Goal: Information Seeking & Learning: Learn about a topic

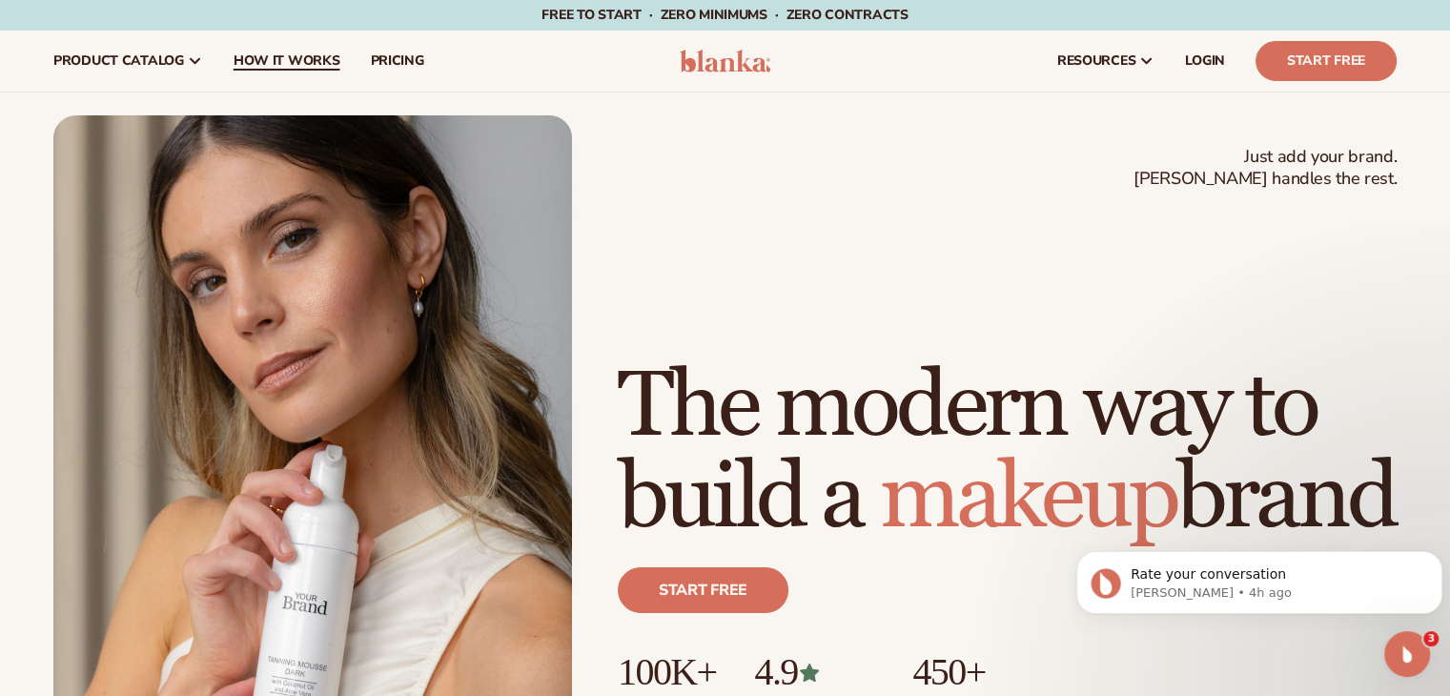
click at [298, 54] on span "How It Works" at bounding box center [287, 60] width 107 height 15
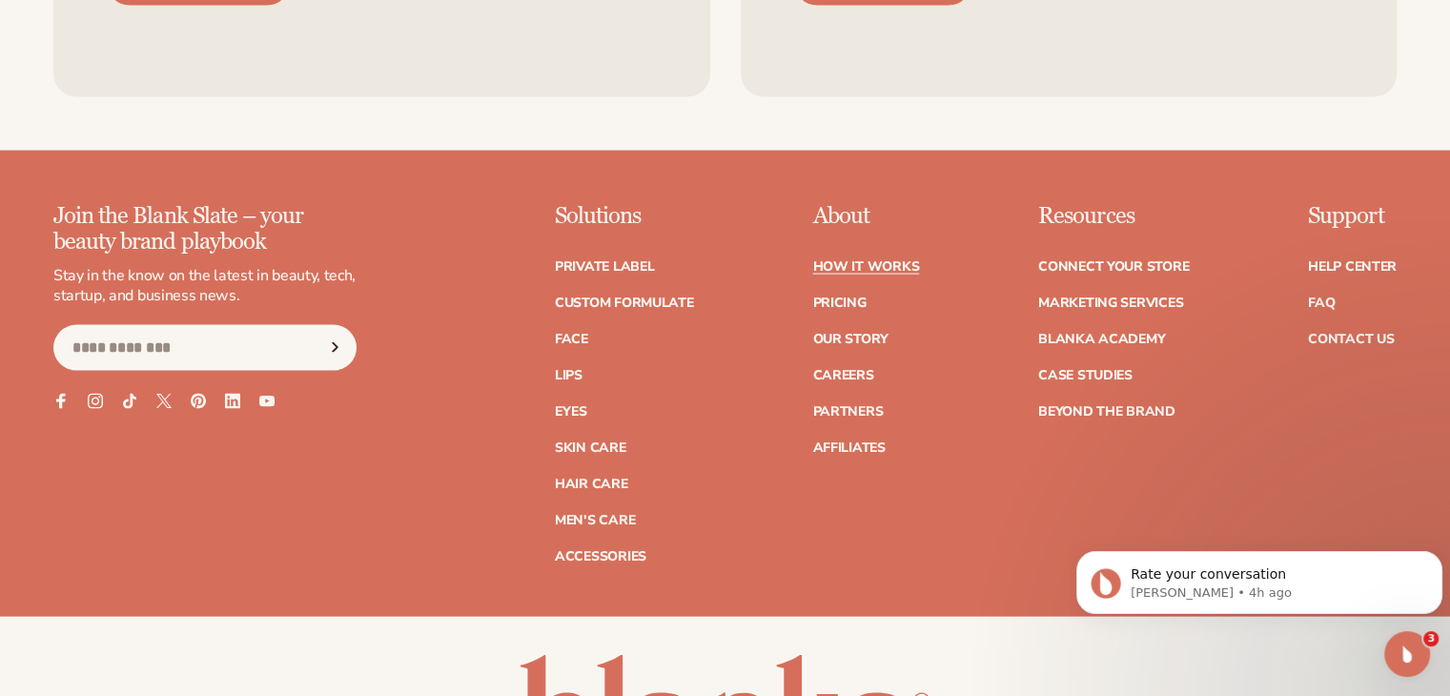
scroll to position [3997, 0]
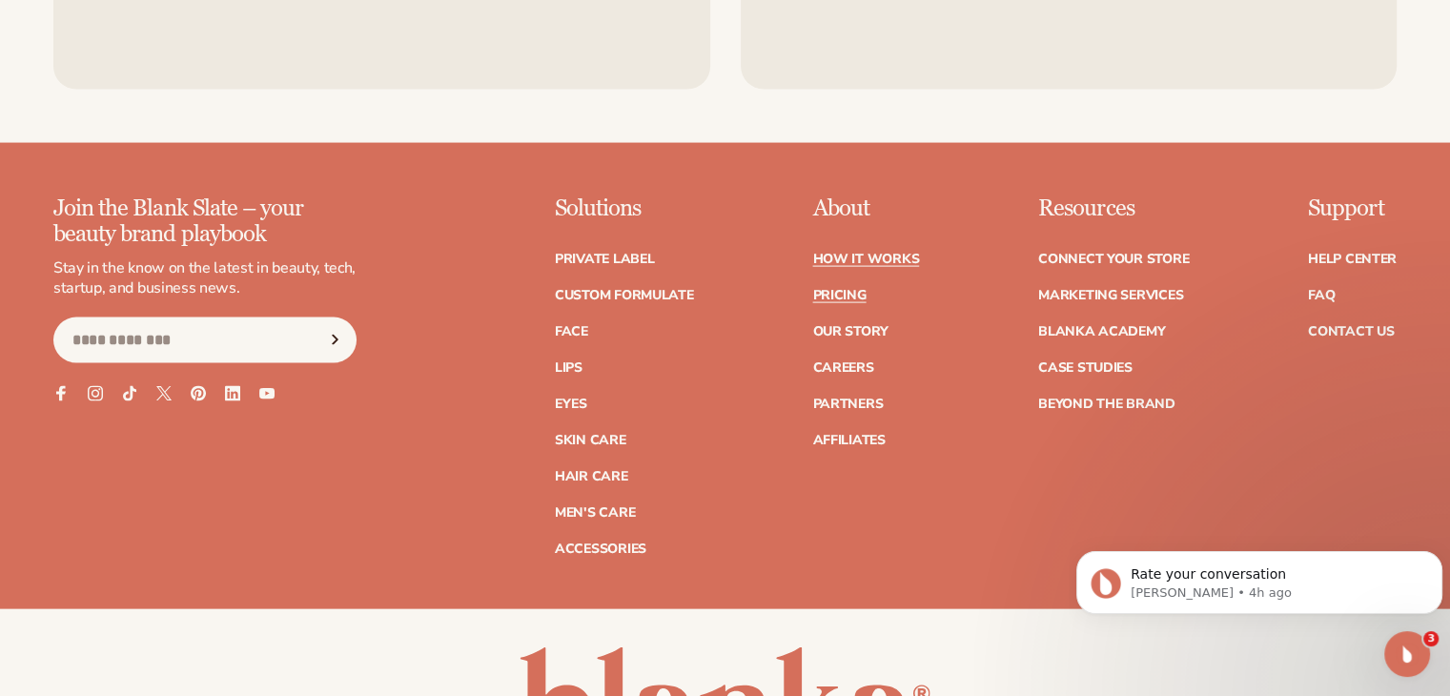
click at [851, 289] on link "Pricing" at bounding box center [838, 295] width 53 height 13
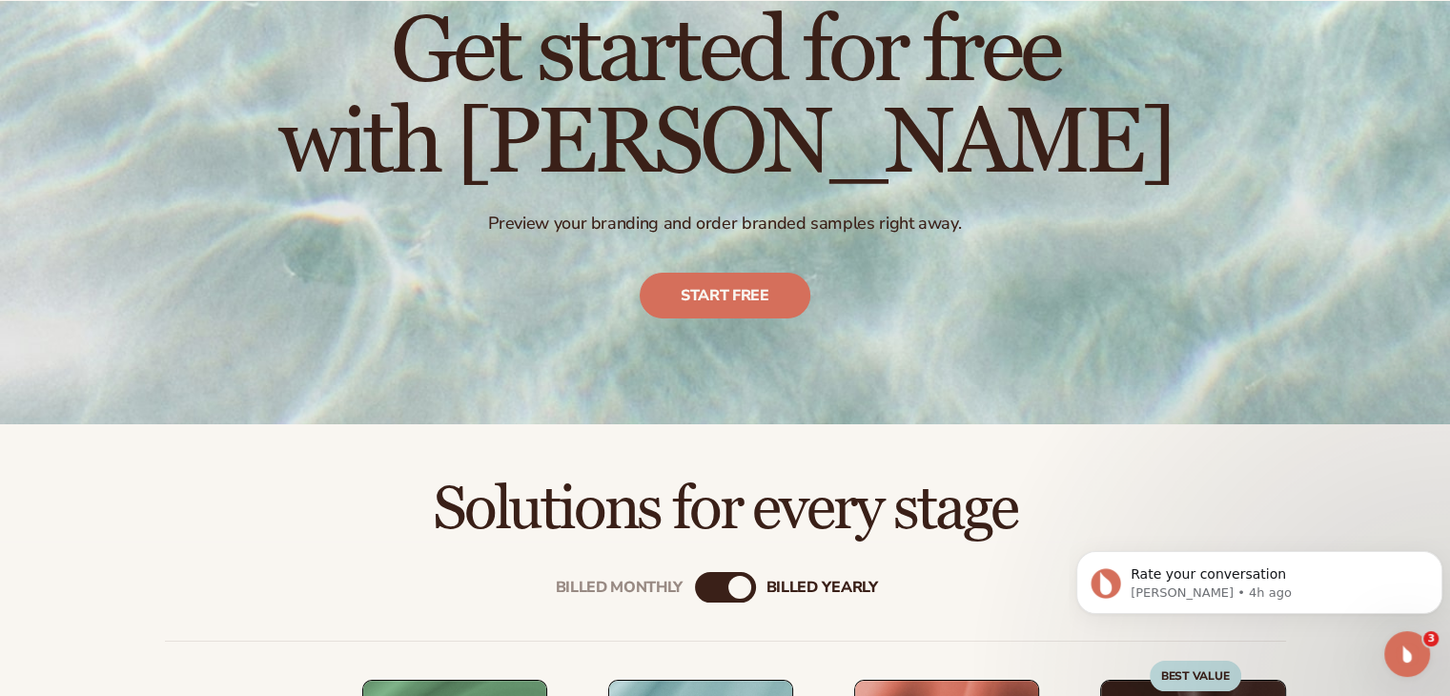
scroll to position [477, 0]
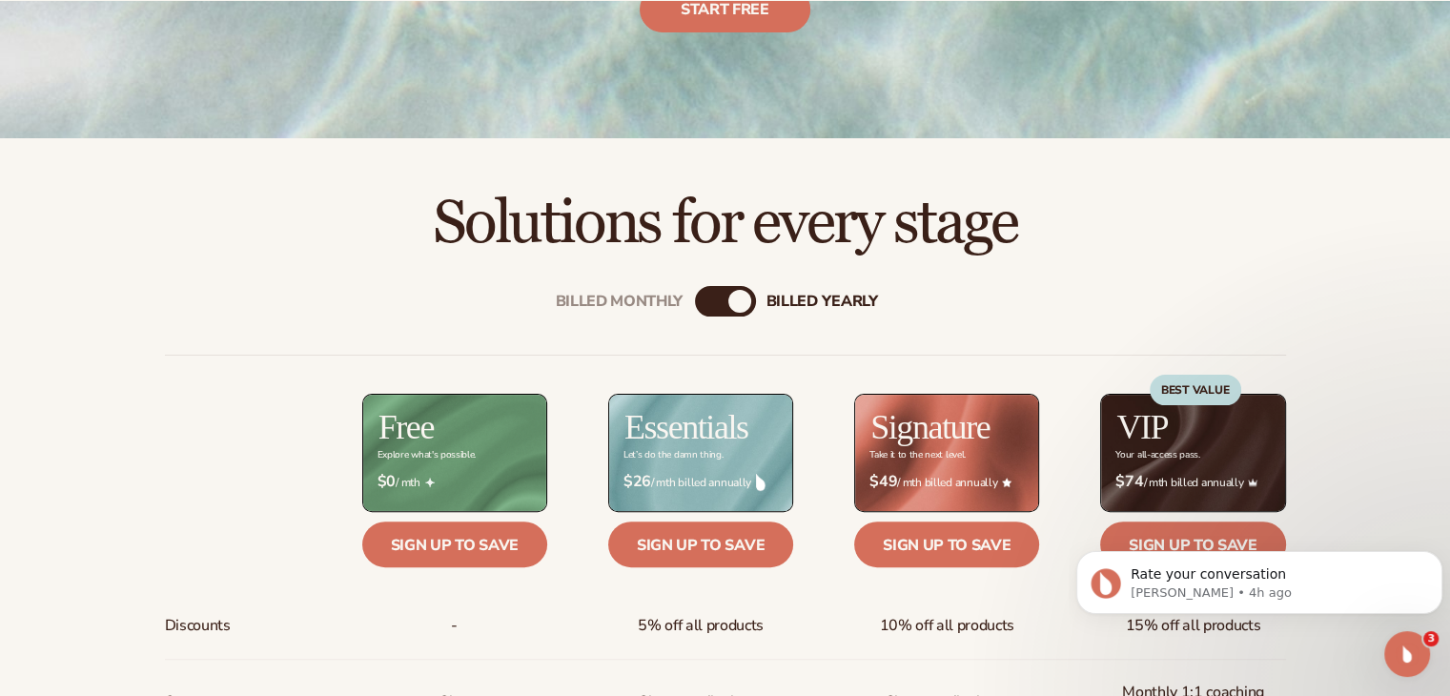
click at [740, 292] on div "billed Yearly" at bounding box center [740, 301] width 23 height 23
click at [735, 303] on div "billed Yearly" at bounding box center [740, 301] width 23 height 23
drag, startPoint x: 734, startPoint y: 303, endPoint x: 690, endPoint y: 301, distance: 43.9
click at [701, 301] on div "Billed Monthly" at bounding box center [706, 301] width 23 height 23
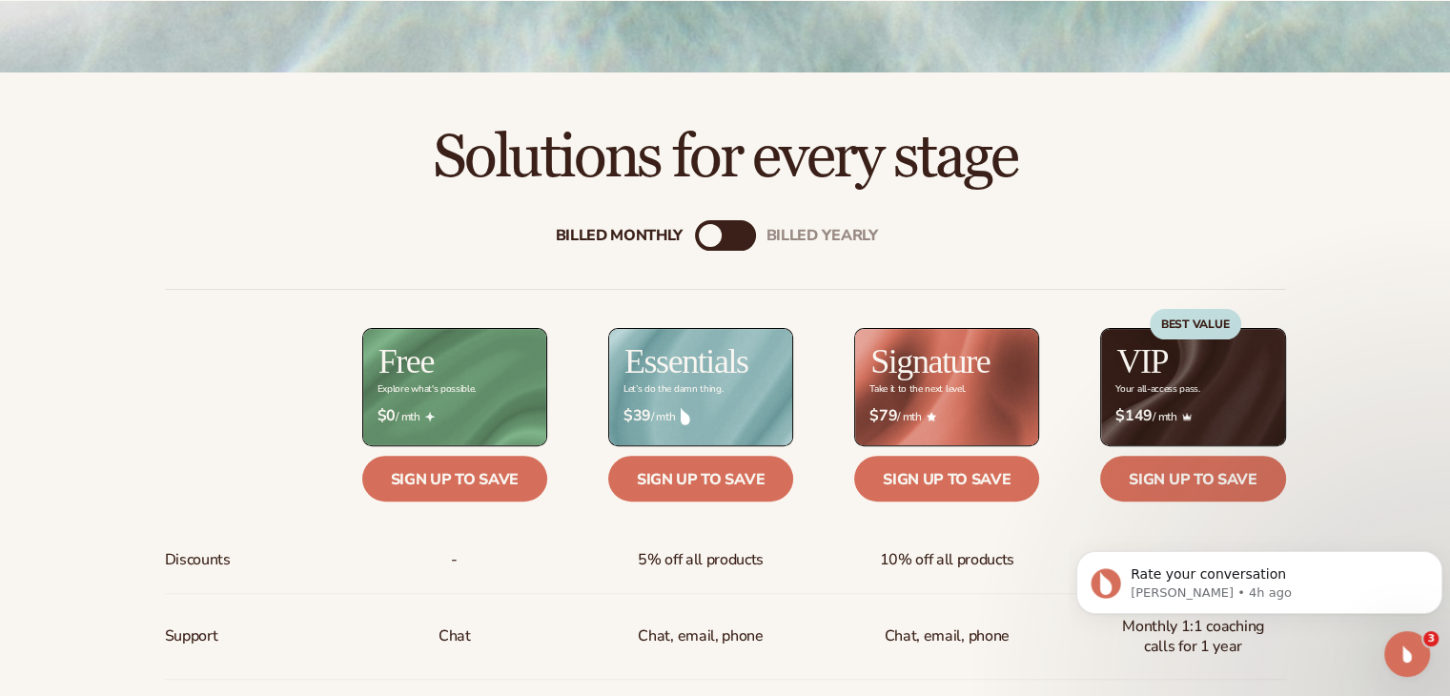
scroll to position [572, 0]
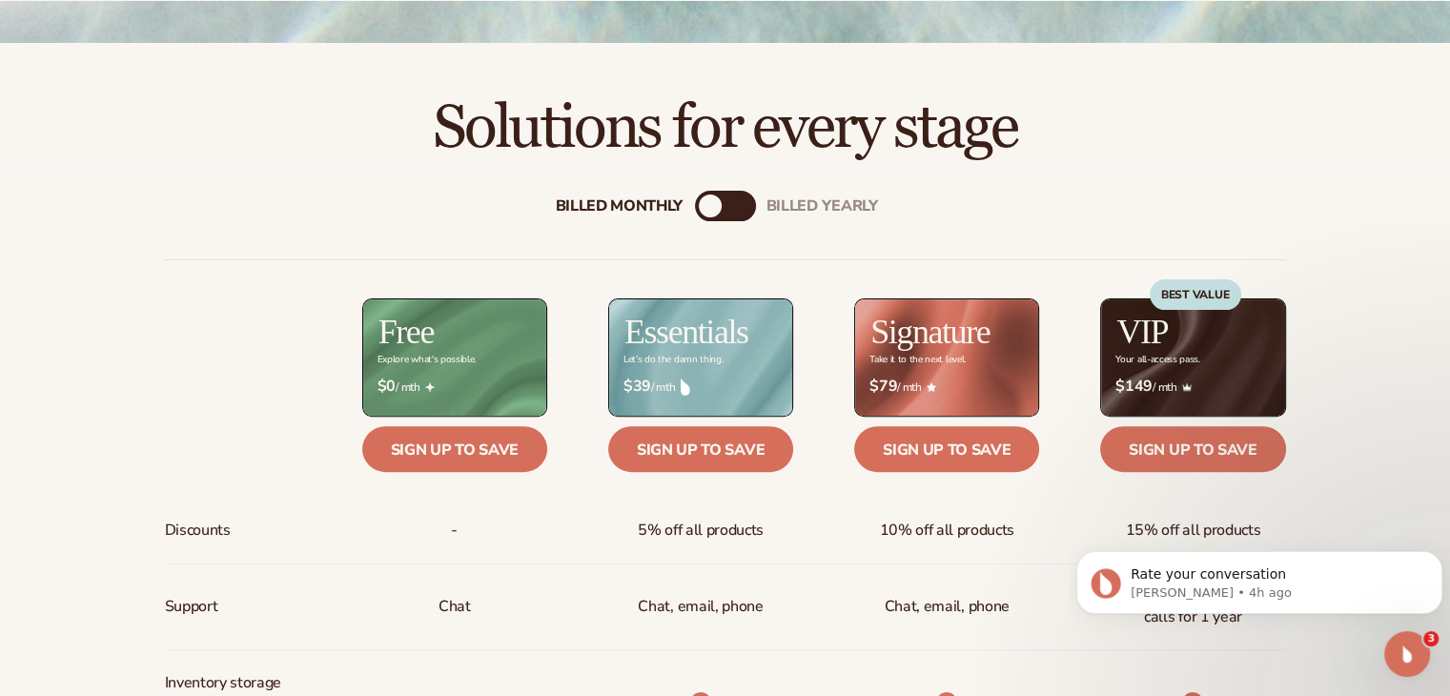
click at [717, 373] on div "$ $39 / mth" at bounding box center [700, 386] width 185 height 49
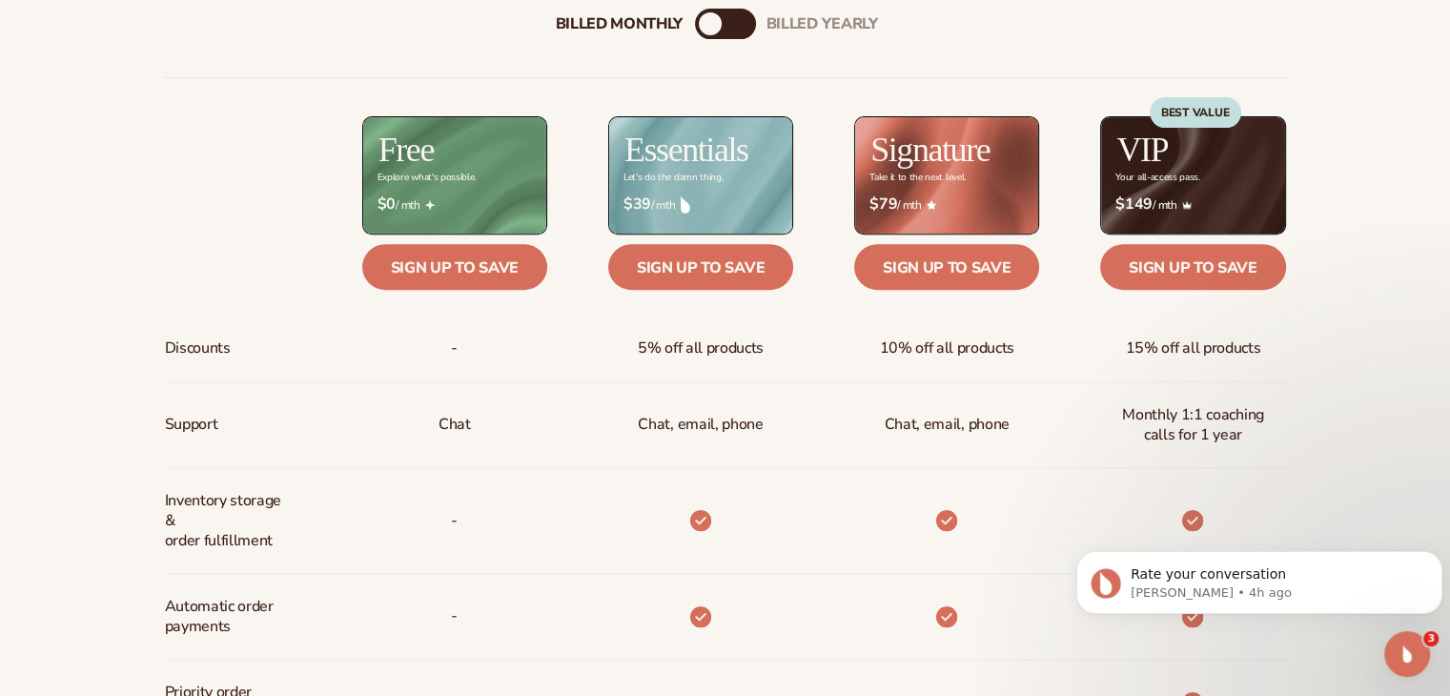
scroll to position [763, 0]
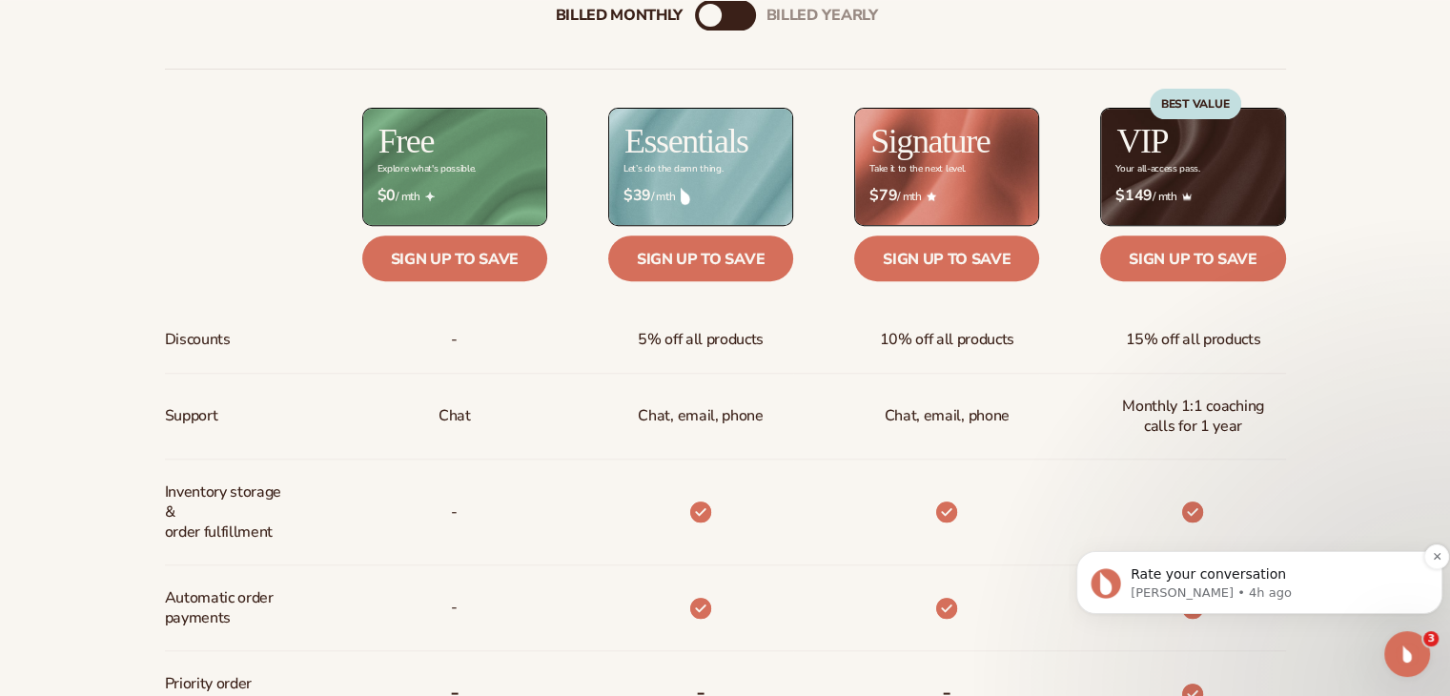
click at [1204, 586] on p "[PERSON_NAME] • 4h ago" at bounding box center [1275, 593] width 288 height 17
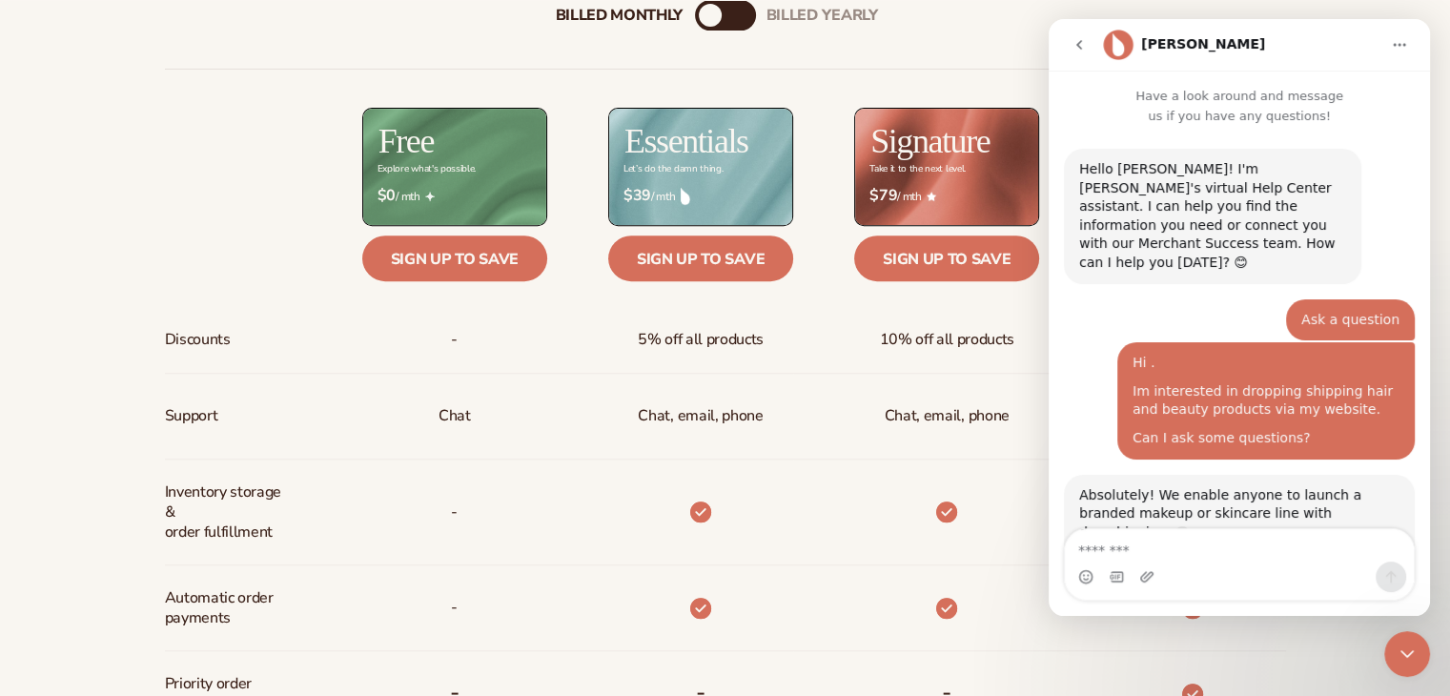
scroll to position [72, 0]
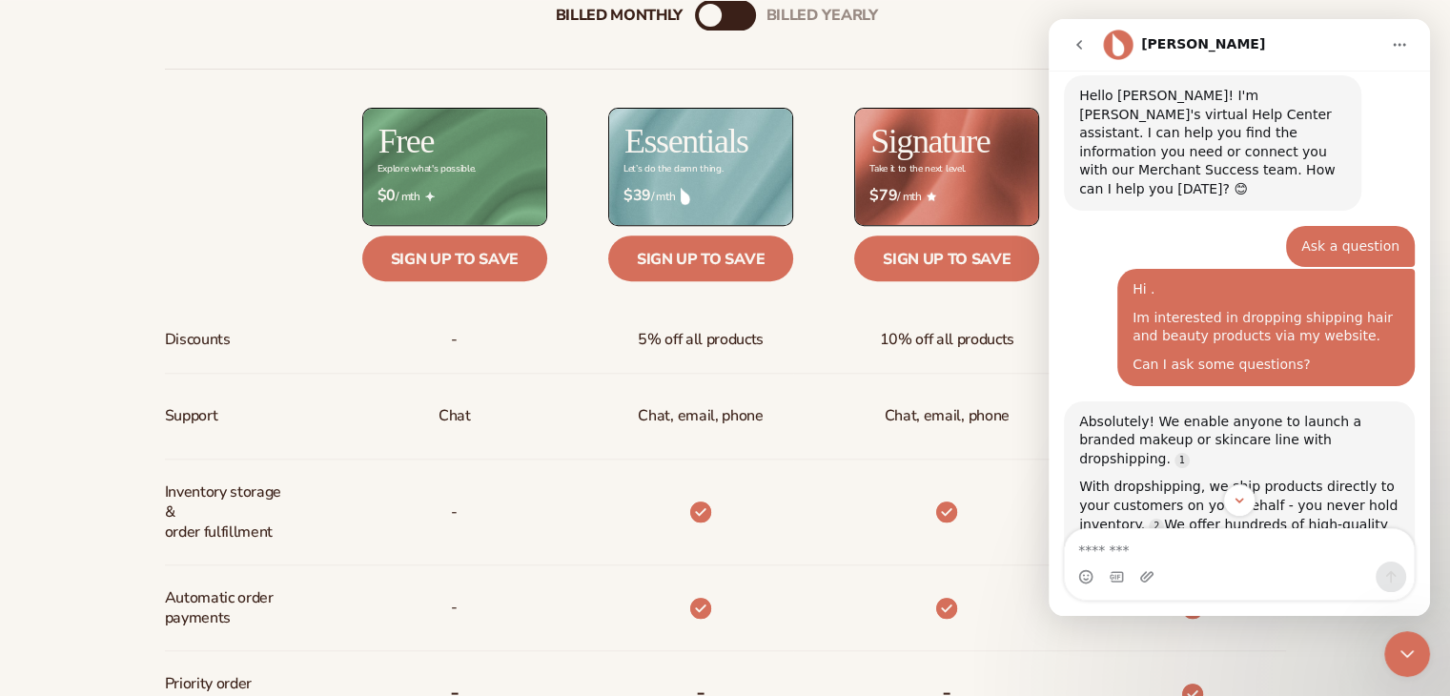
click at [1190, 553] on textarea "Message…" at bounding box center [1239, 545] width 349 height 32
type textarea "**********"
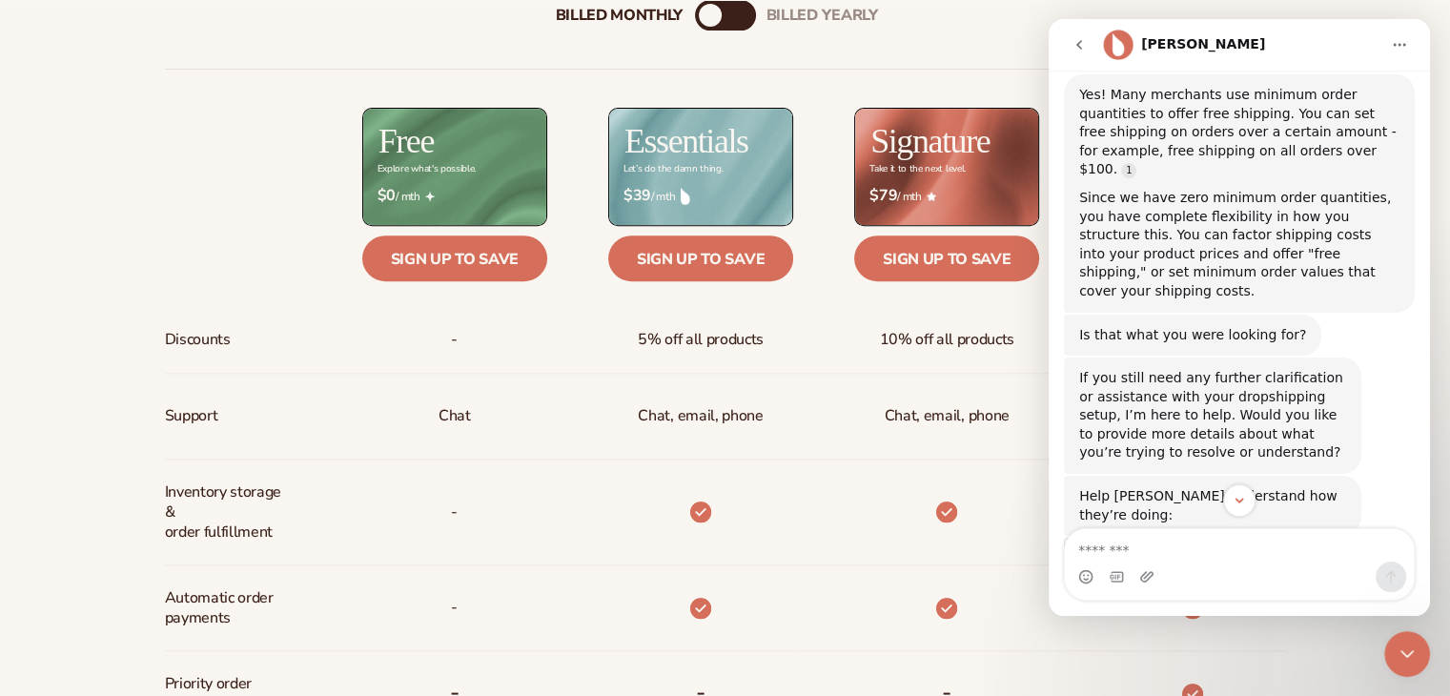
scroll to position [3335, 0]
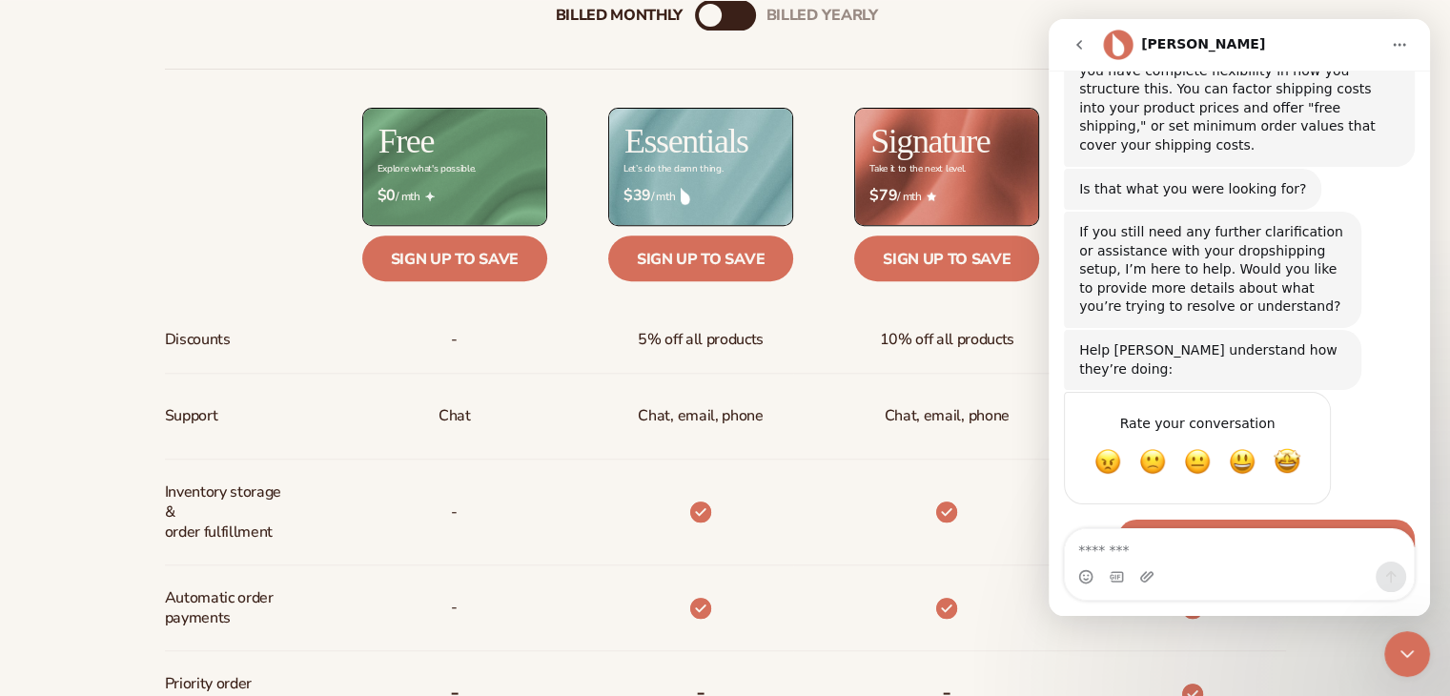
click at [1145, 550] on textarea "Message…" at bounding box center [1239, 545] width 349 height 32
type textarea "**********"
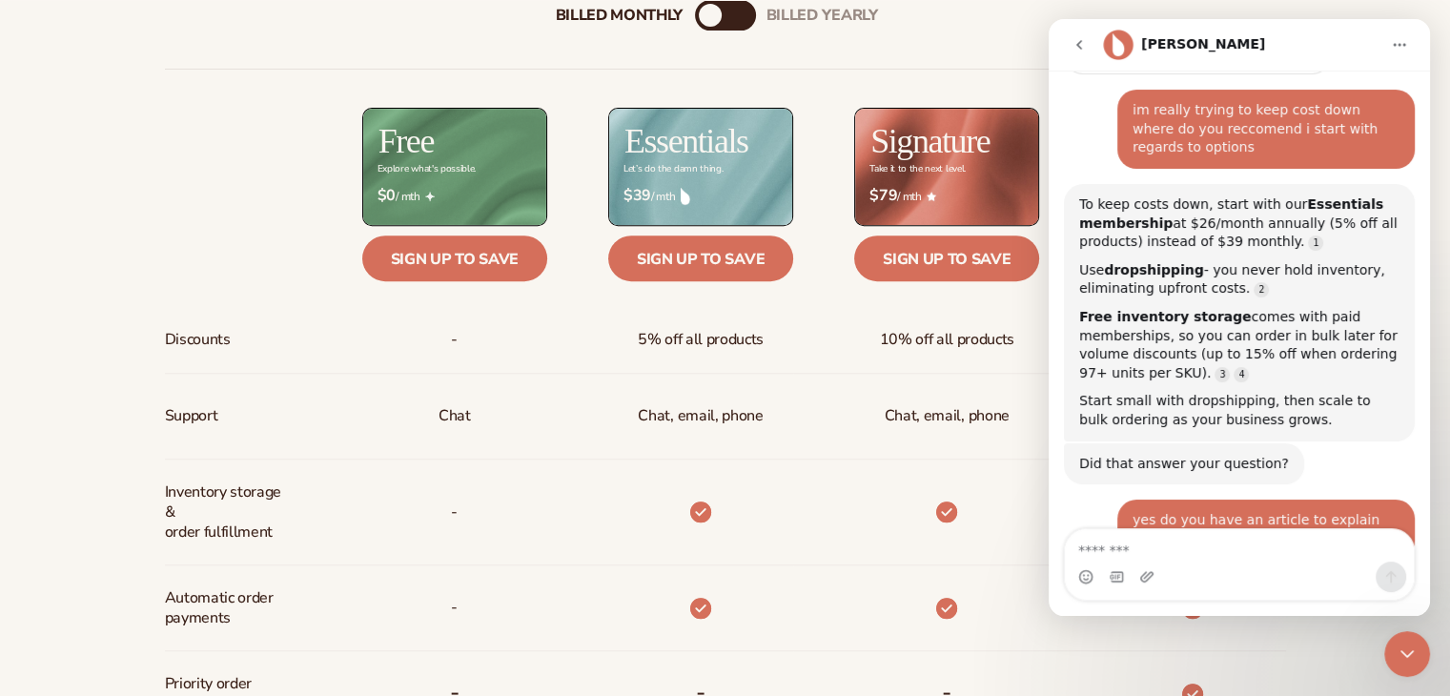
scroll to position [3771, 0]
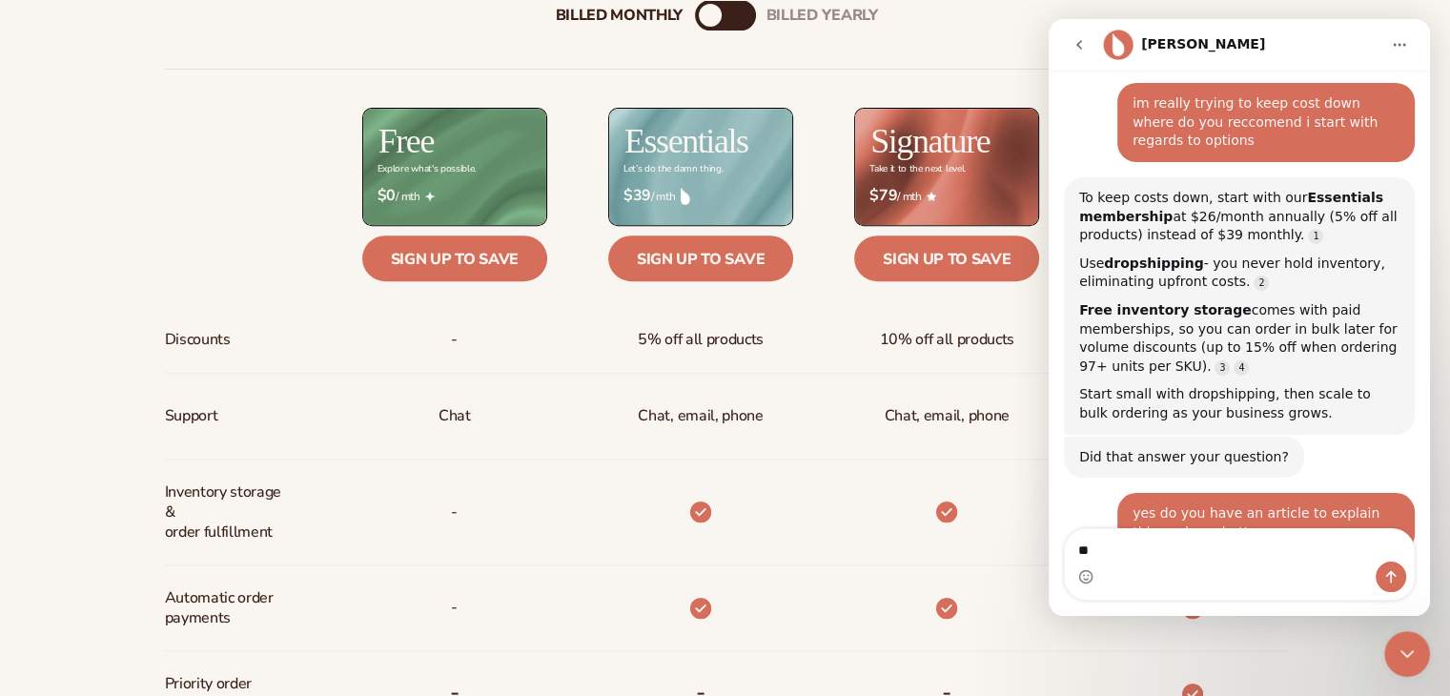
type textarea "***"
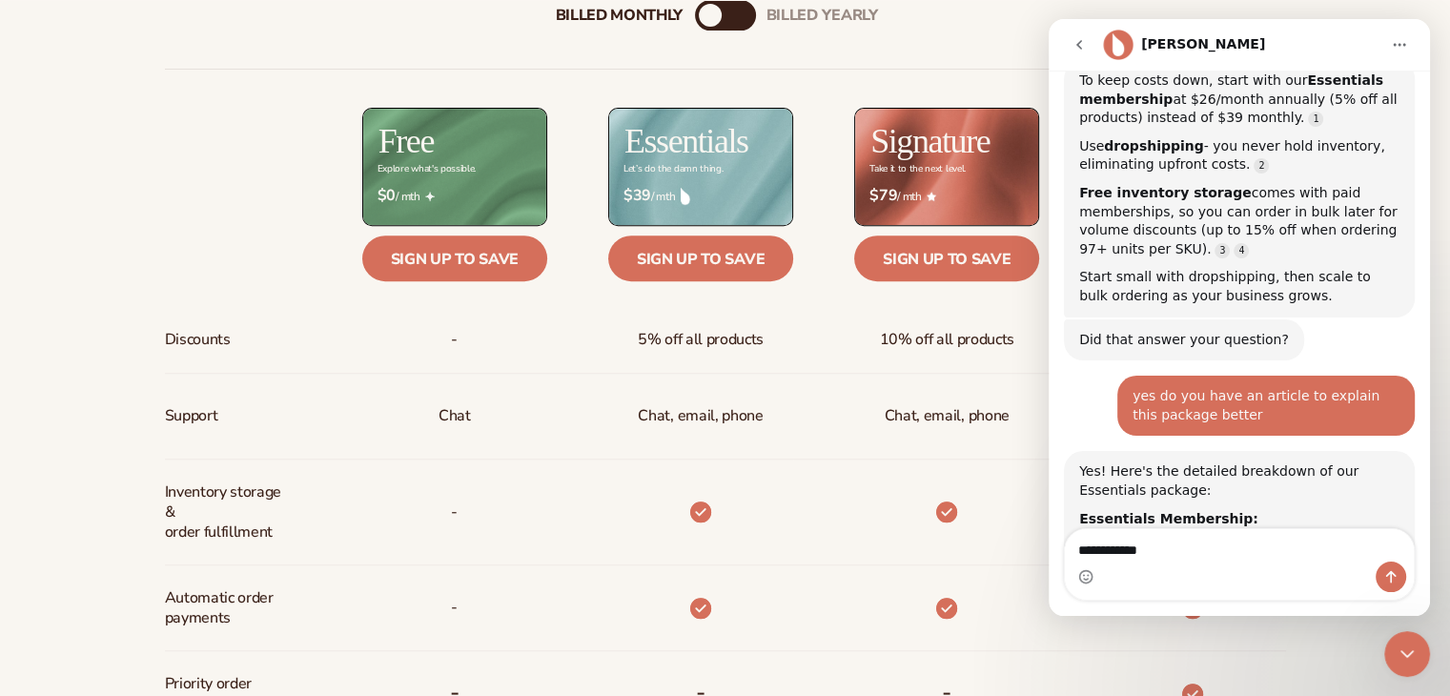
scroll to position [3922, 0]
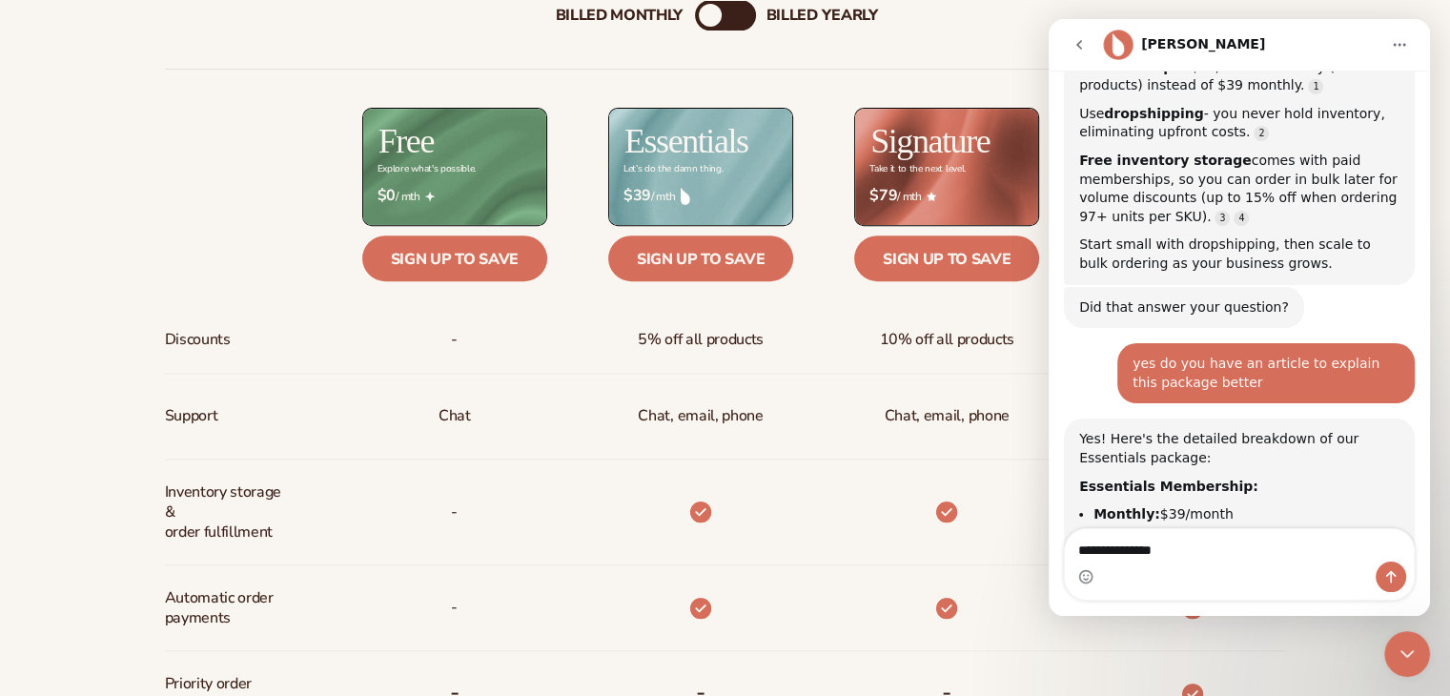
type textarea "**********"
